Goal: Task Accomplishment & Management: Manage account settings

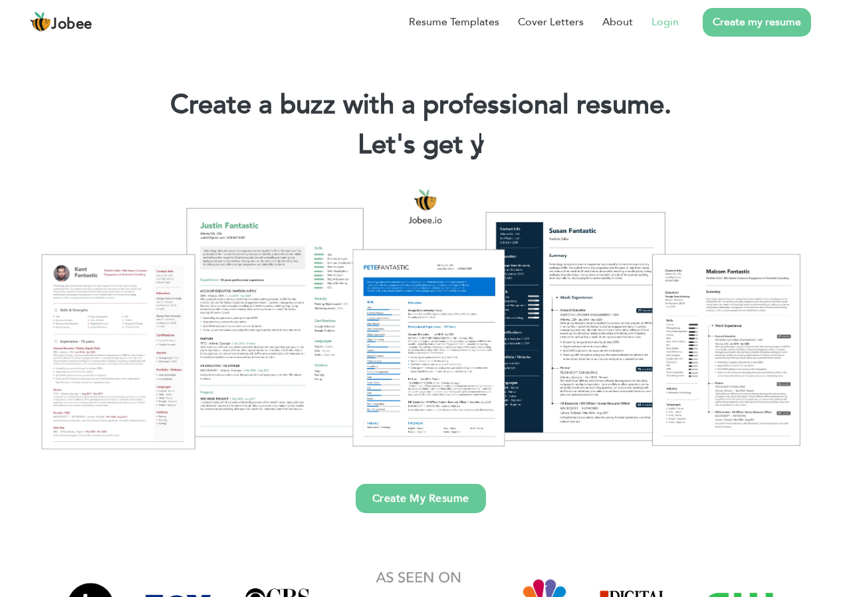
click at [655, 18] on link "Login" at bounding box center [665, 22] width 27 height 16
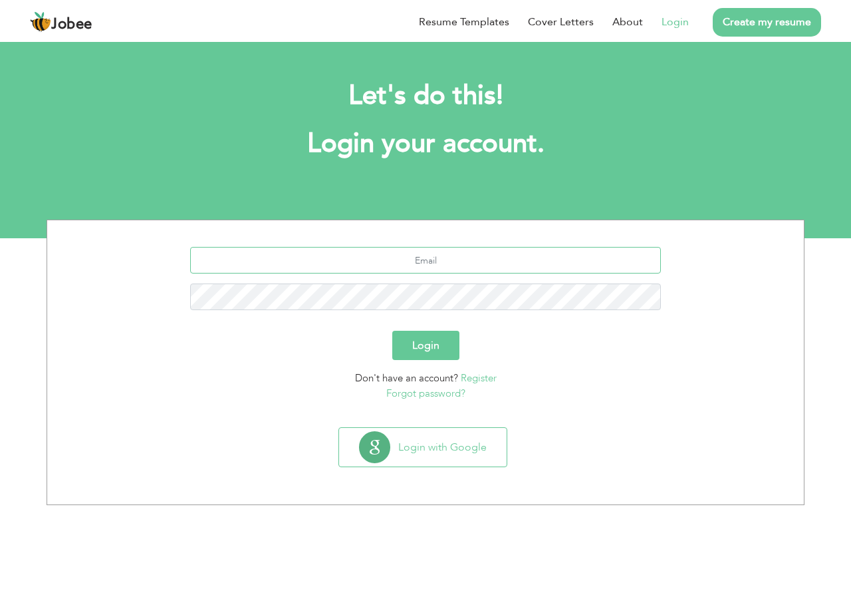
click at [418, 265] on input "text" at bounding box center [426, 260] width 472 height 27
type input "[EMAIL_ADDRESS][DOMAIN_NAME]"
click at [392, 331] on button "Login" at bounding box center [425, 345] width 67 height 29
